Goal: Task Accomplishment & Management: Use online tool/utility

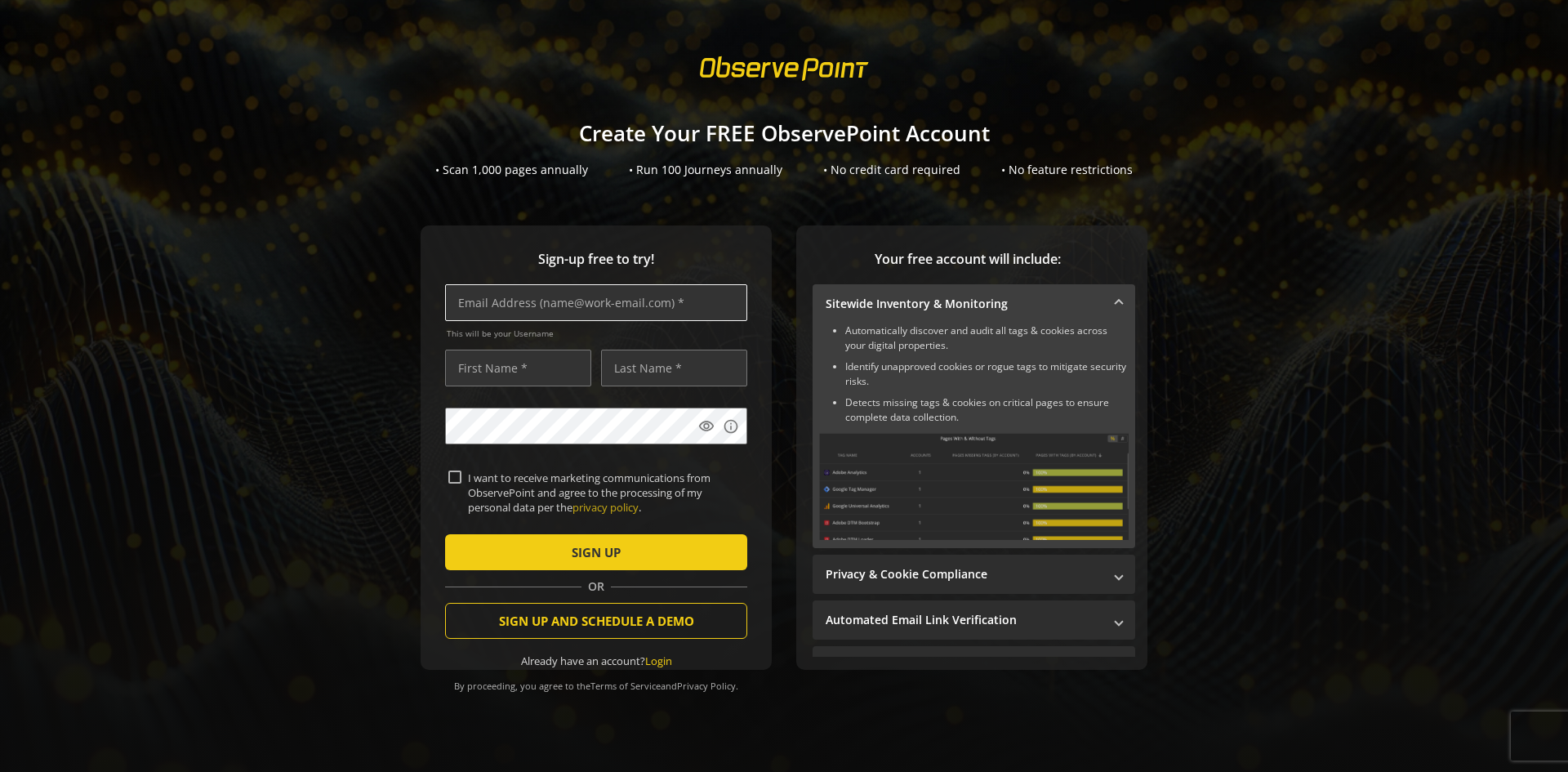
click at [497, 306] on input "text" at bounding box center [596, 303] width 302 height 37
click at [694, 303] on input "text" at bounding box center [596, 303] width 302 height 37
type input "[EMAIL_ADDRESS][PERSON_NAME][DOMAIN_NAME]"
type input "Jochen"
type input "Gross"
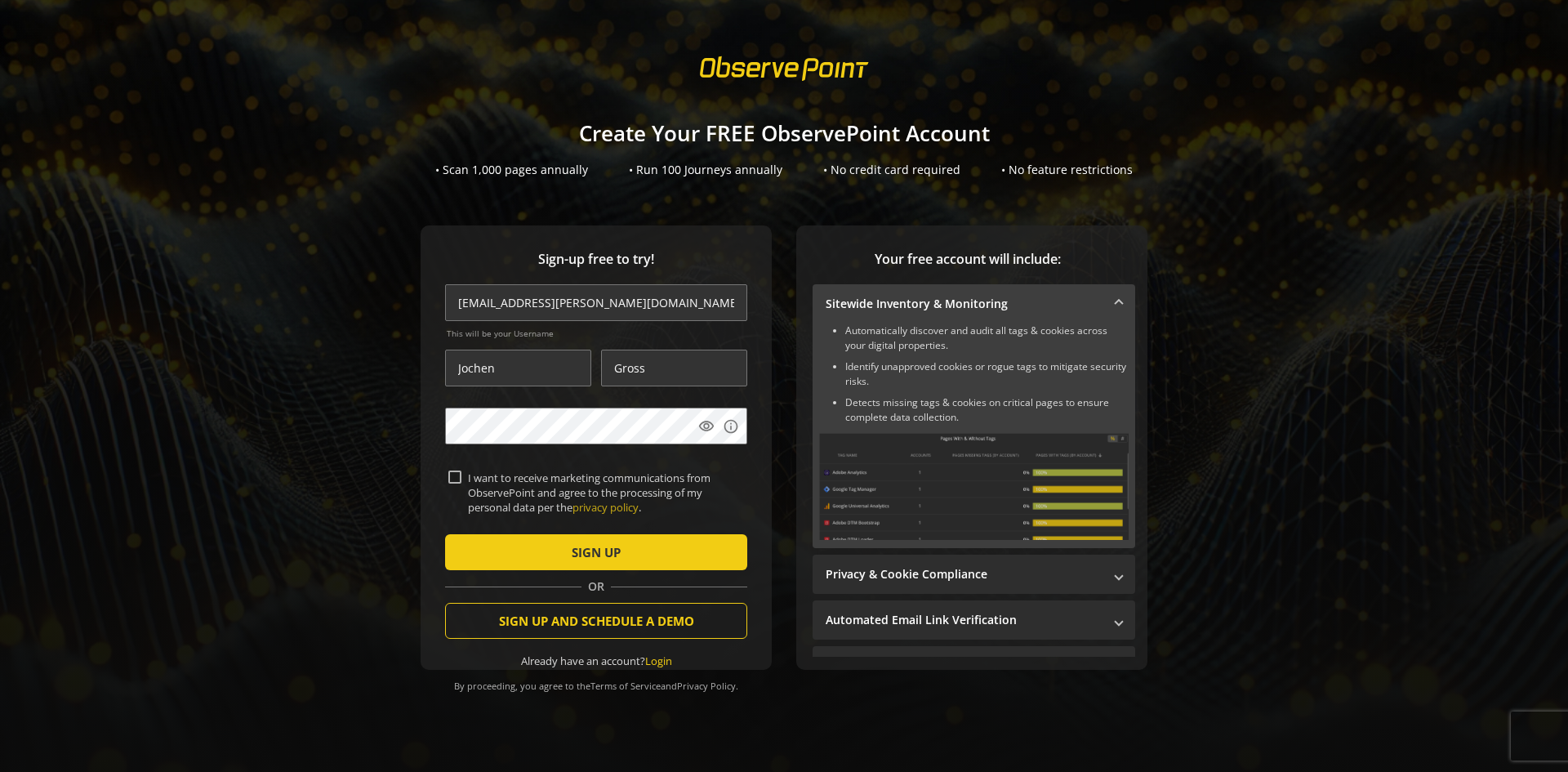
click at [452, 475] on input "I want to receive marketing communications from ObservePoint and agree to the p…" at bounding box center [455, 477] width 13 height 13
checkbox input "false"
click at [479, 559] on span "submit" at bounding box center [596, 552] width 302 height 39
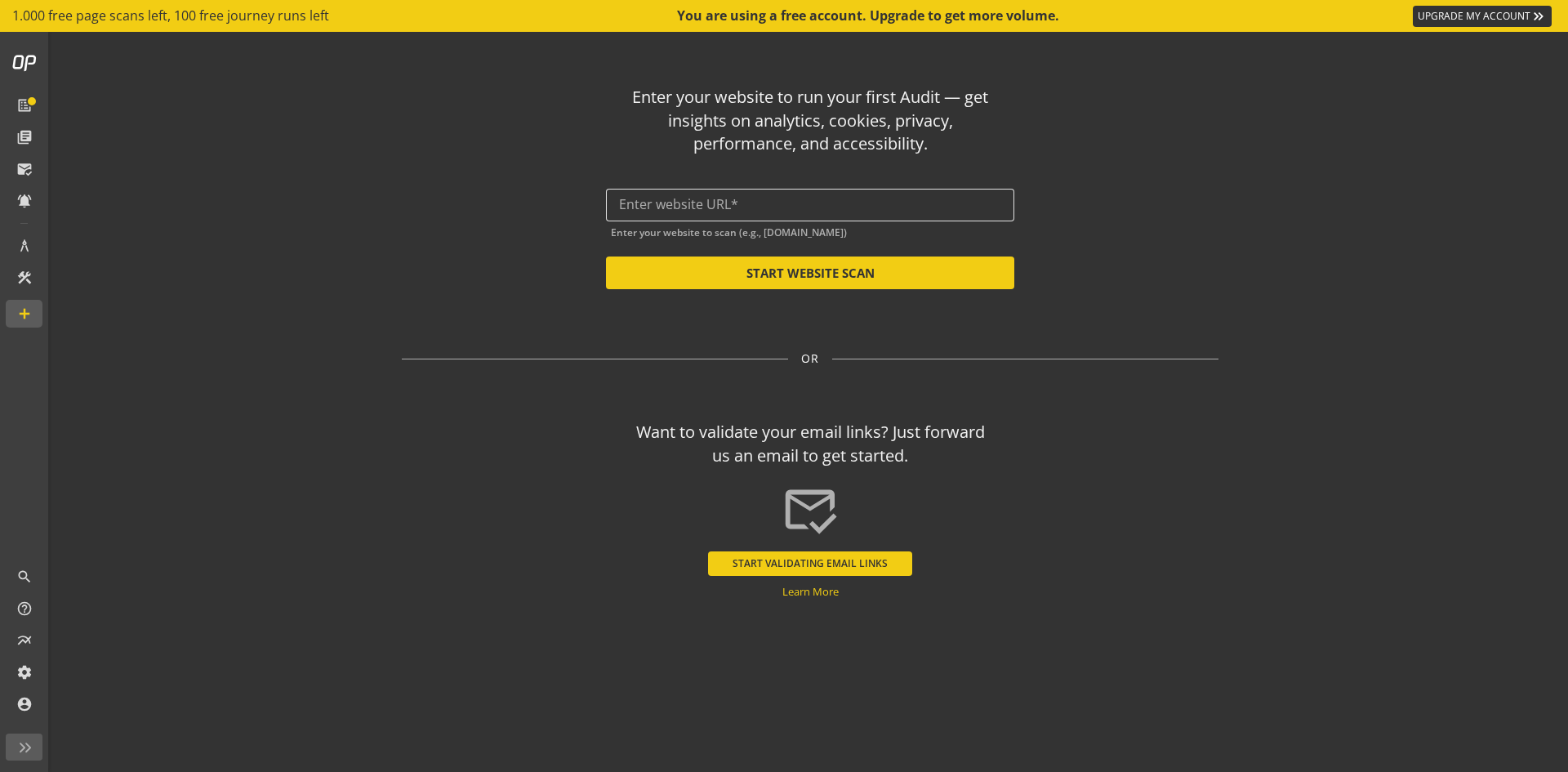
click at [886, 194] on div at bounding box center [810, 205] width 382 height 33
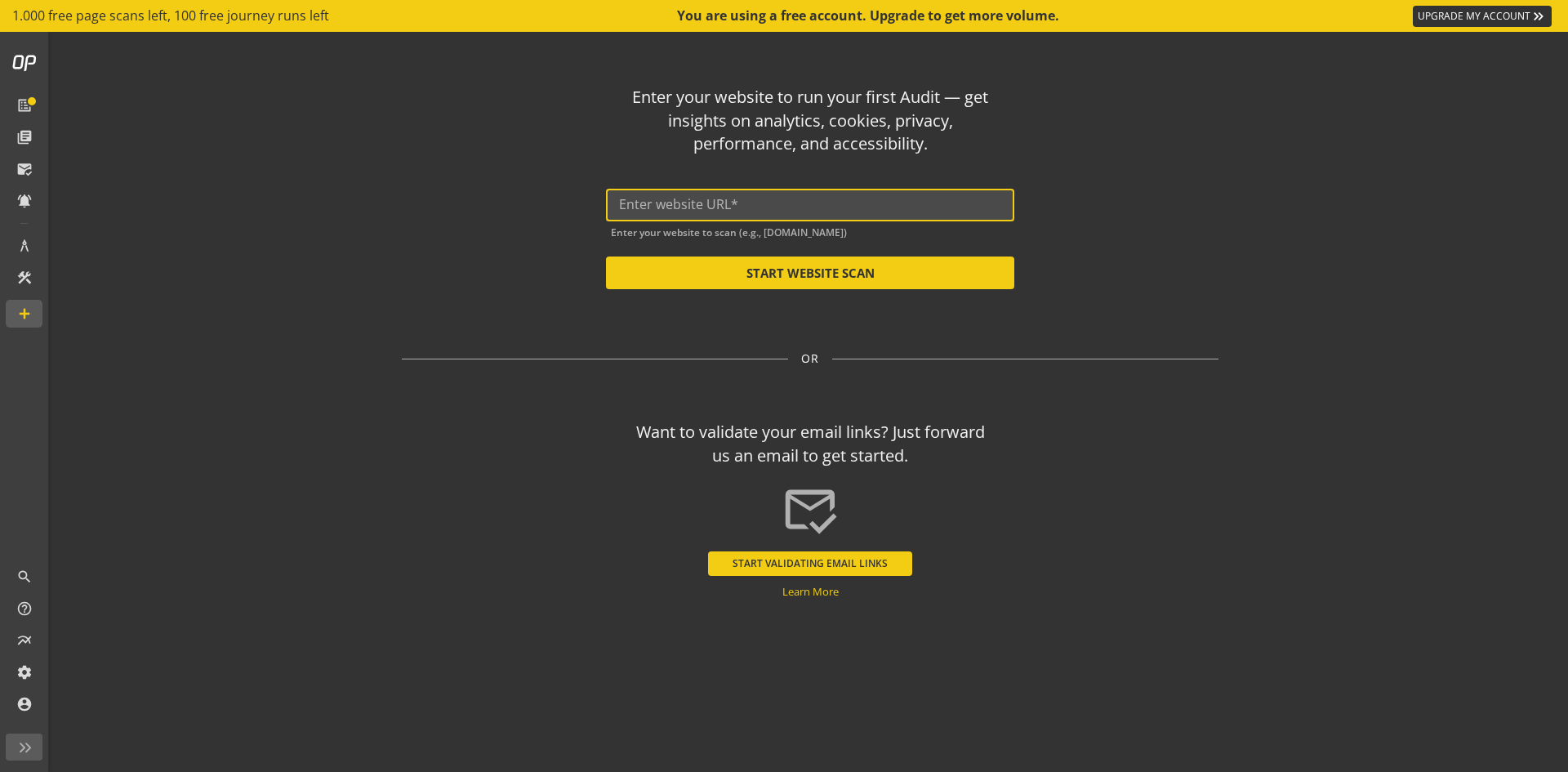
click at [881, 208] on input "text" at bounding box center [810, 205] width 382 height 16
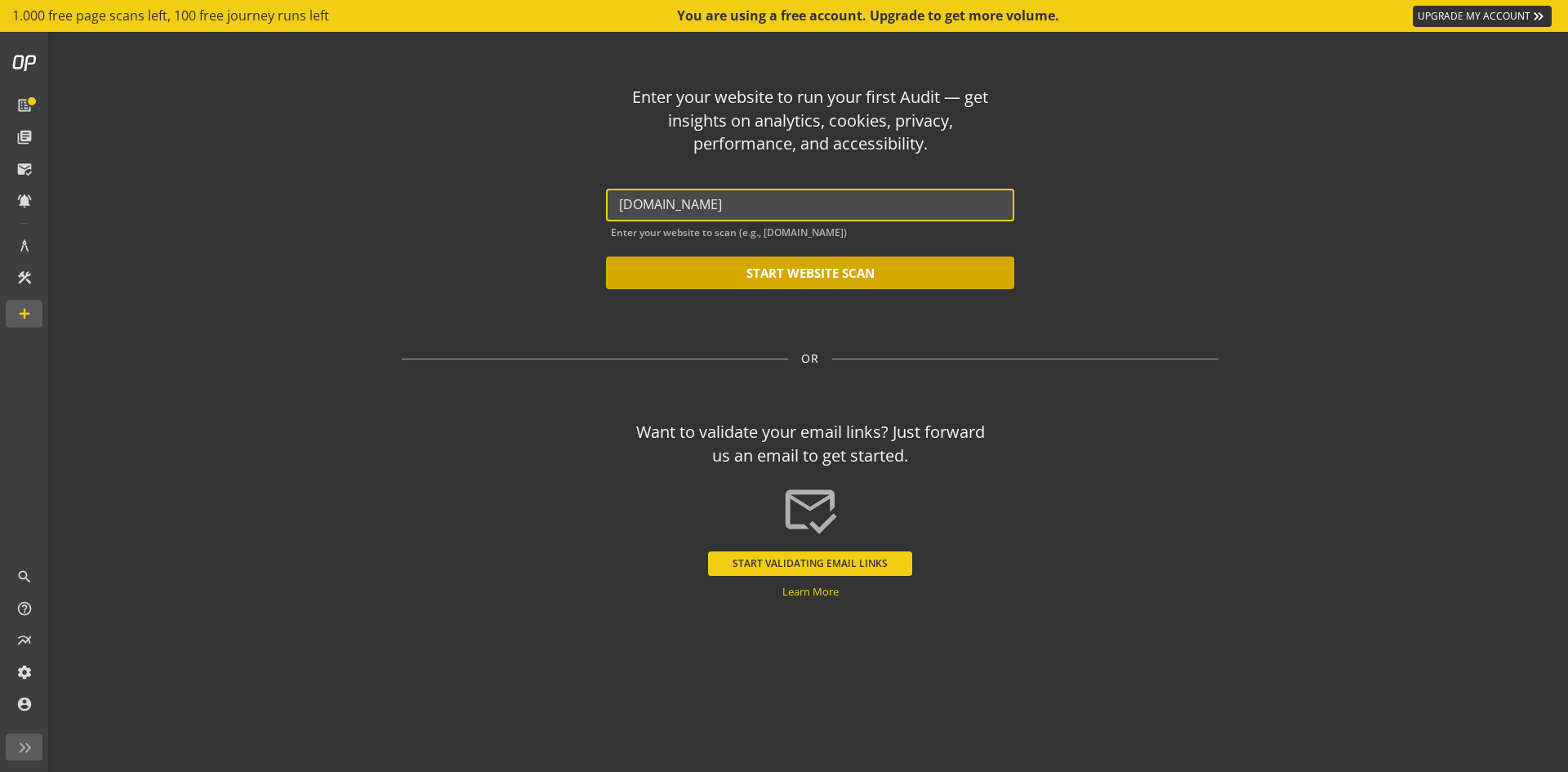
click at [832, 265] on button "START WEBSITE SCAN" at bounding box center [810, 273] width 409 height 33
type input "[URL][DOMAIN_NAME]"
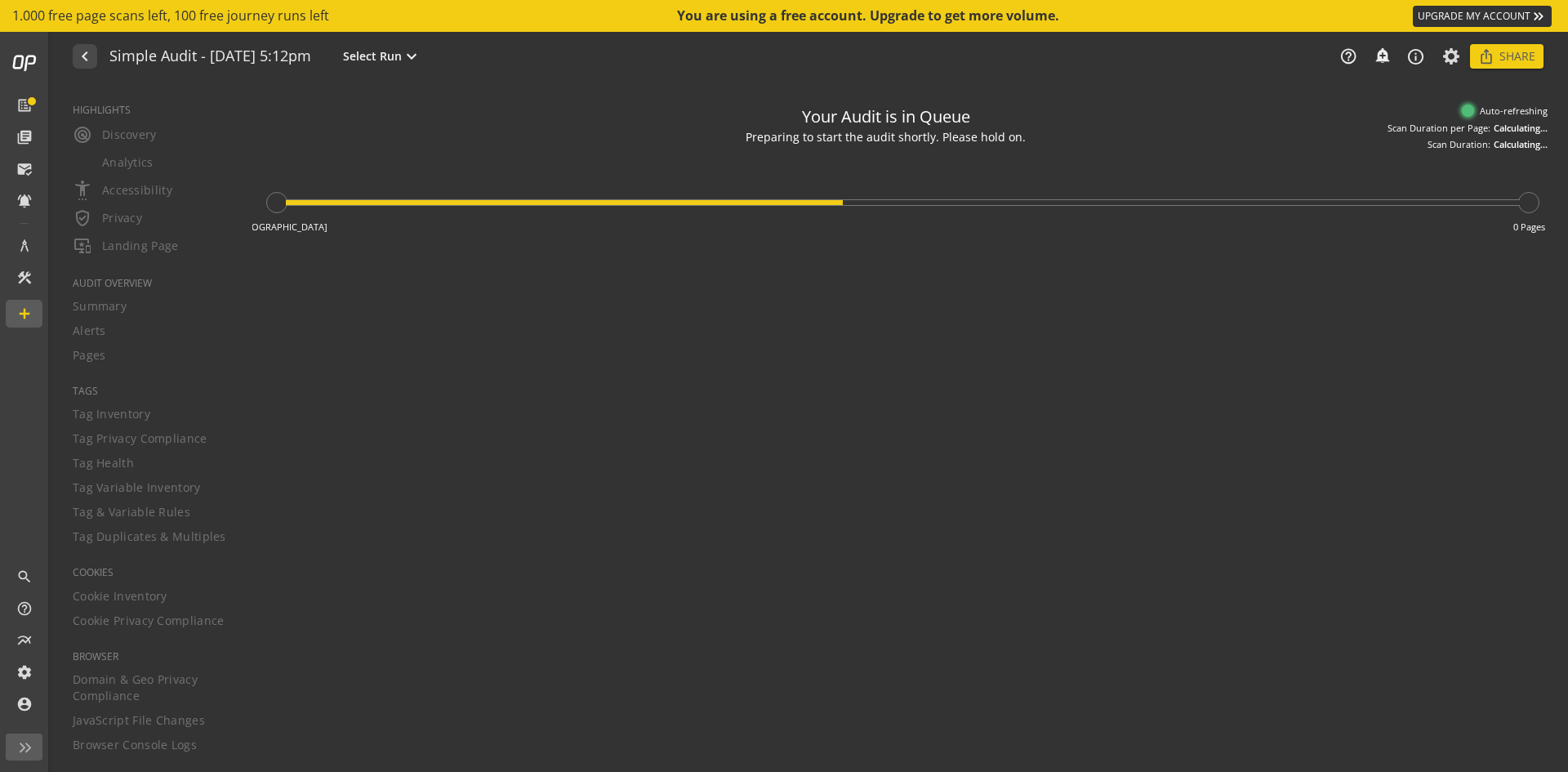
type textarea "Notes can include: -a description of what this audit is validating -changes in …"
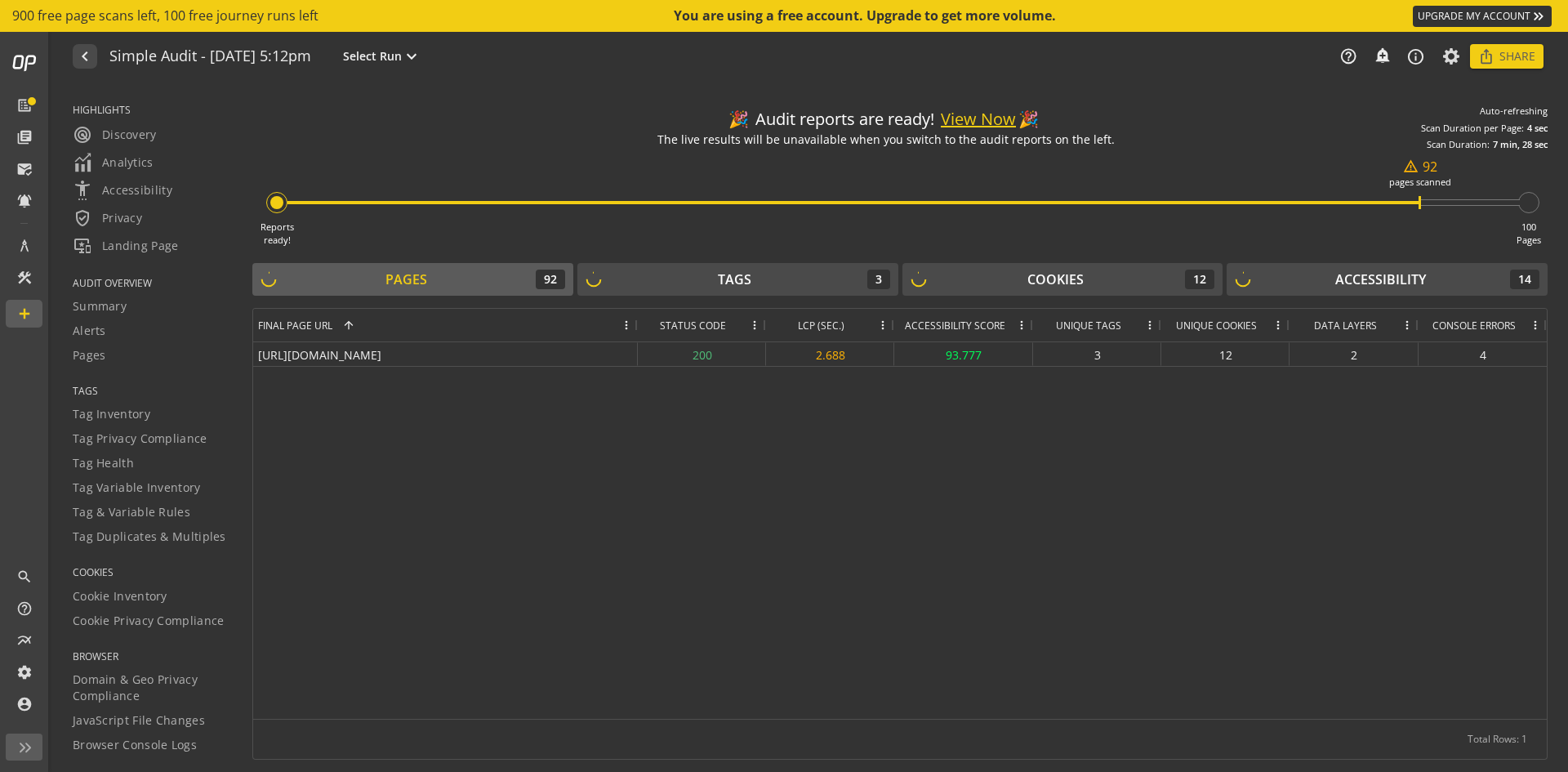
click at [991, 115] on button "View Now" at bounding box center [978, 119] width 75 height 24
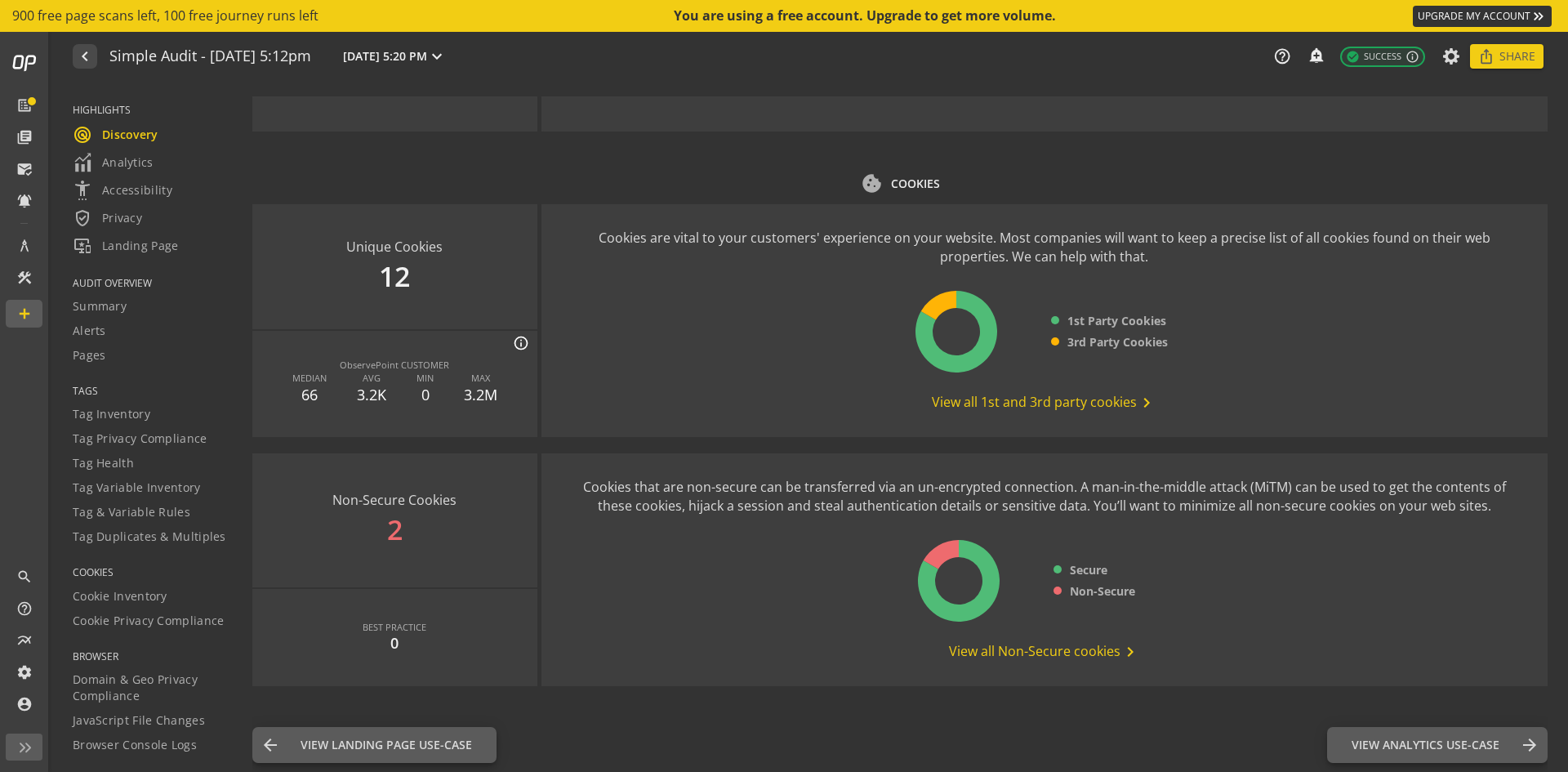
scroll to position [1879, 0]
click at [1382, 734] on button "View Analytics Use-Case Analytics arrow_forward" at bounding box center [1438, 745] width 221 height 36
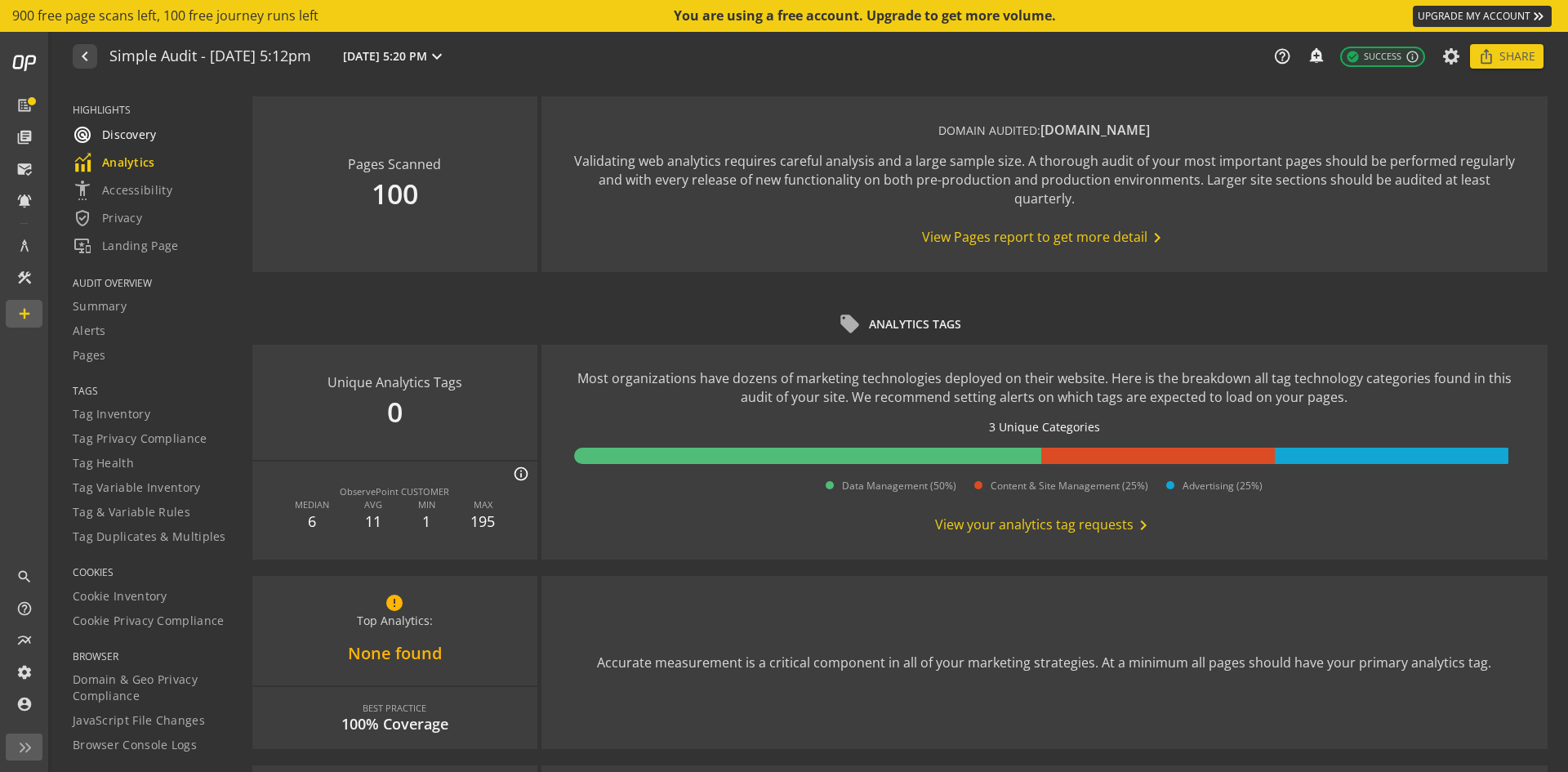
click at [139, 129] on span "radar Discovery" at bounding box center [114, 135] width 84 height 19
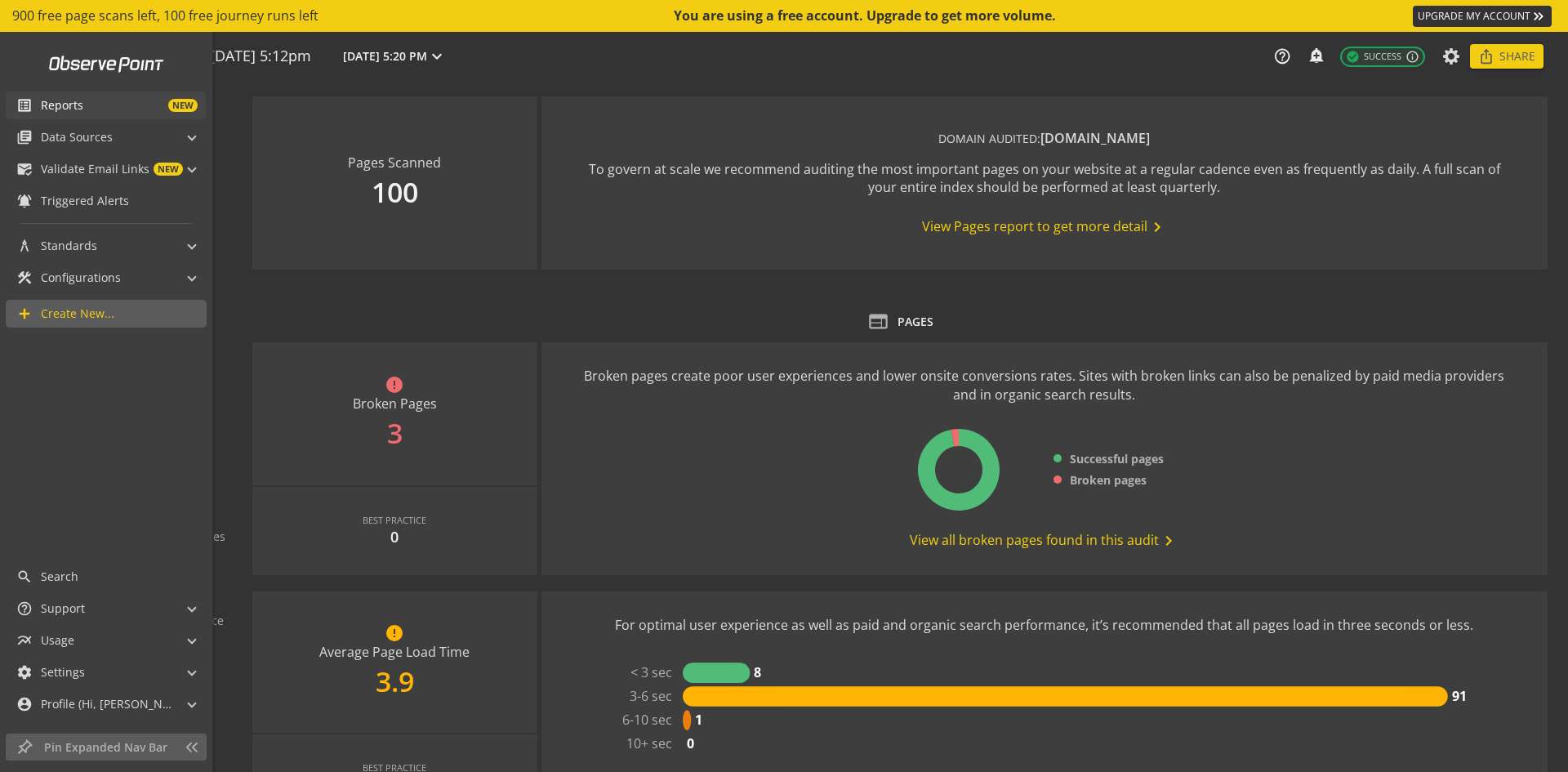
click at [42, 102] on span "Reports" at bounding box center [62, 105] width 42 height 17
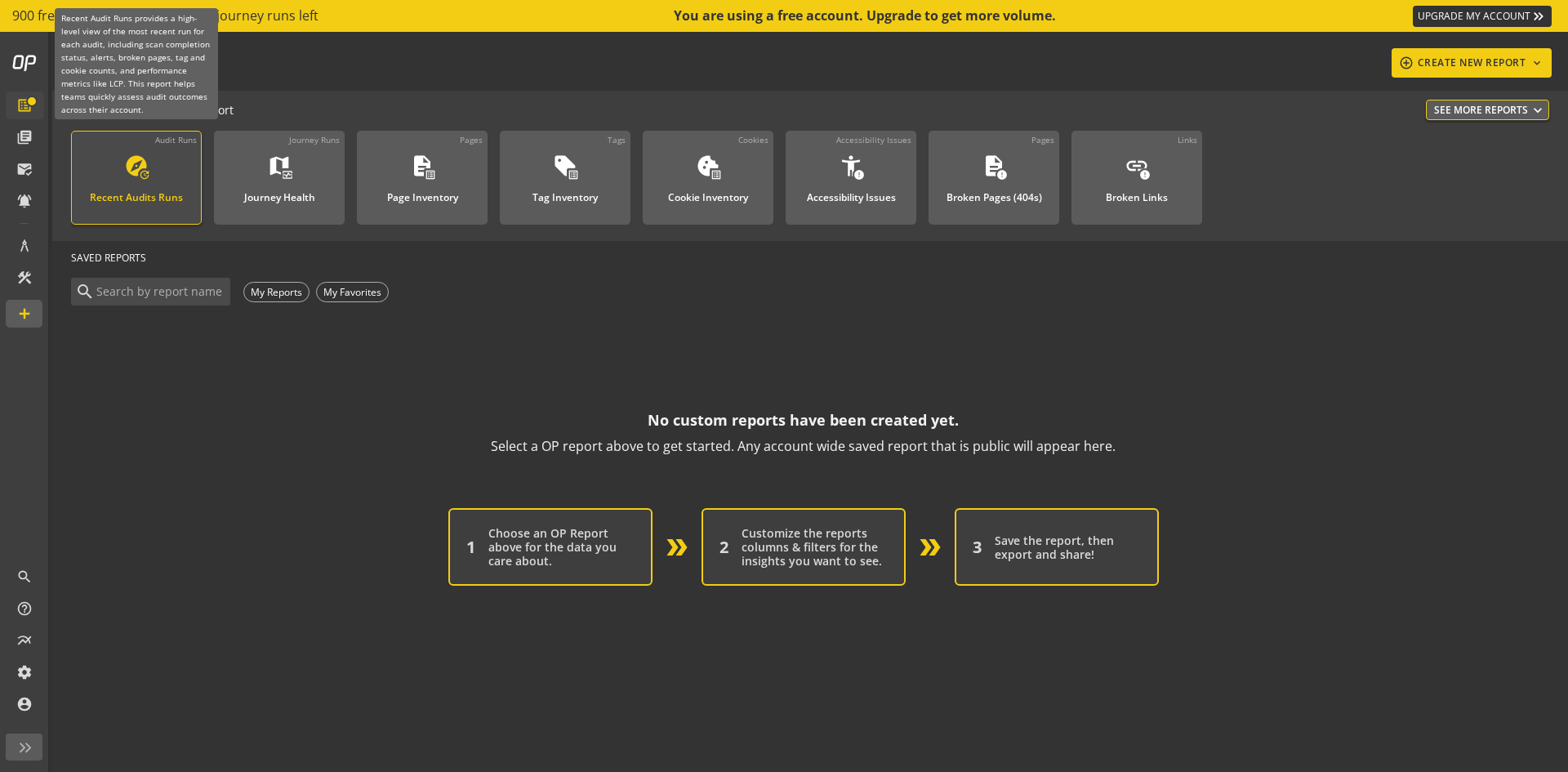
click at [147, 180] on mat-icon "update" at bounding box center [144, 175] width 11 height 11
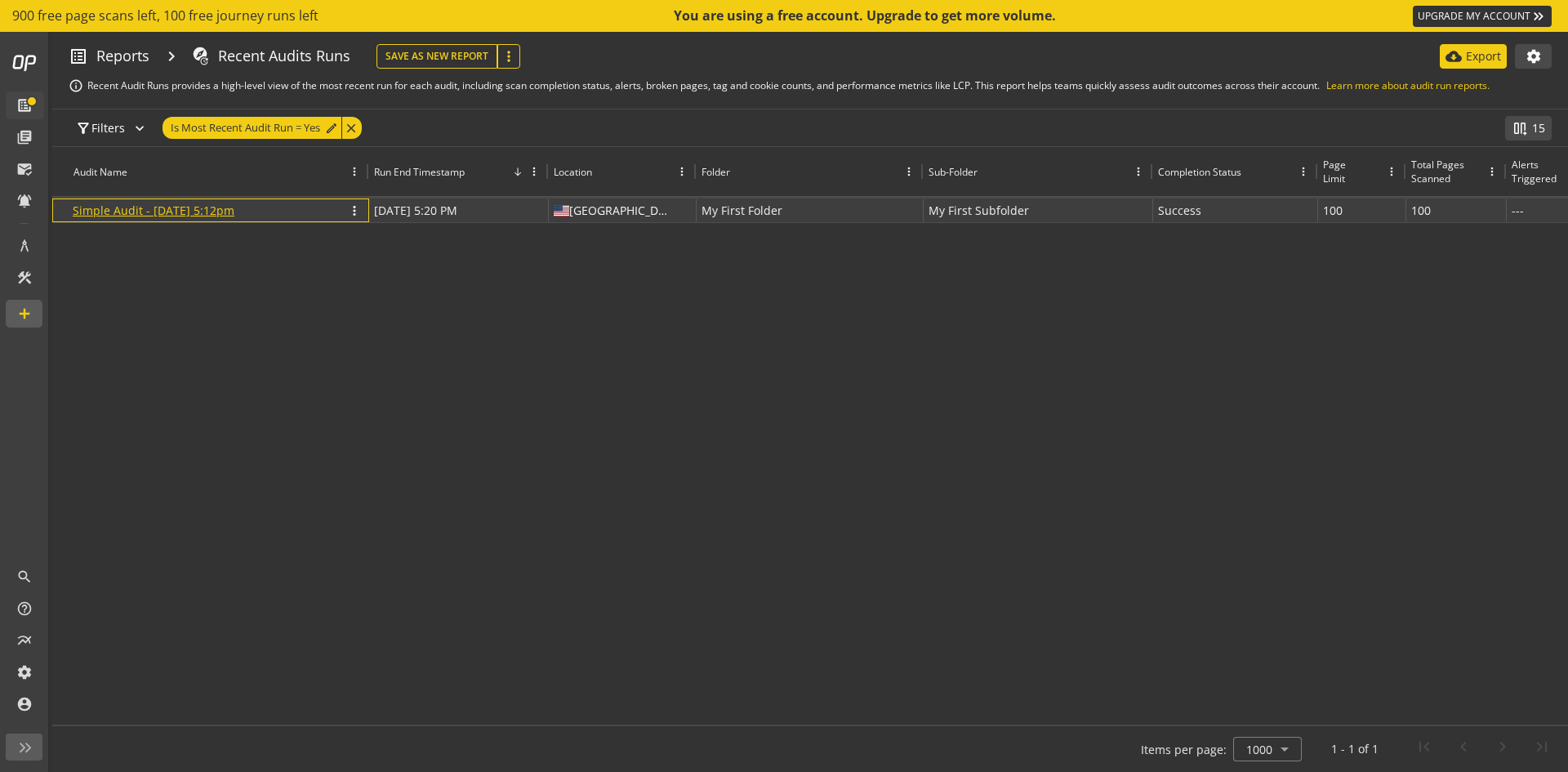
click at [222, 207] on link "Simple Audit - [DATE] 5:12pm" at bounding box center [153, 210] width 162 height 16
